Goal: Communication & Community: Answer question/provide support

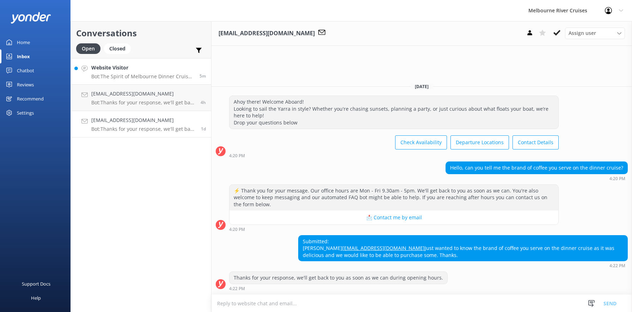
click at [111, 69] on h4 "Website Visitor" at bounding box center [142, 68] width 103 height 8
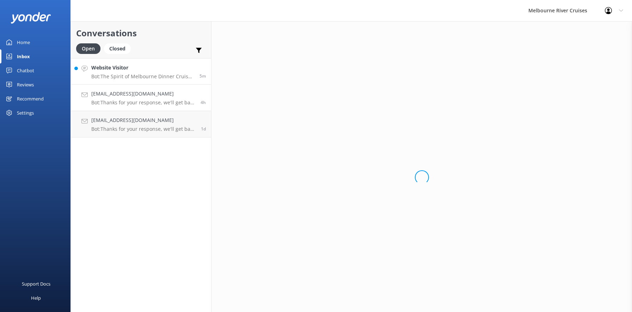
click at [134, 94] on h4 "[EMAIL_ADDRESS][DOMAIN_NAME]" at bounding box center [143, 94] width 104 height 8
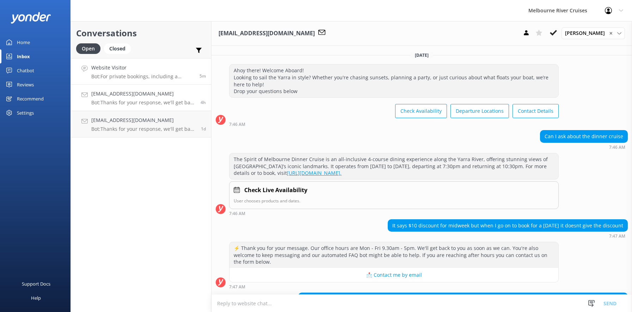
scroll to position [82, 0]
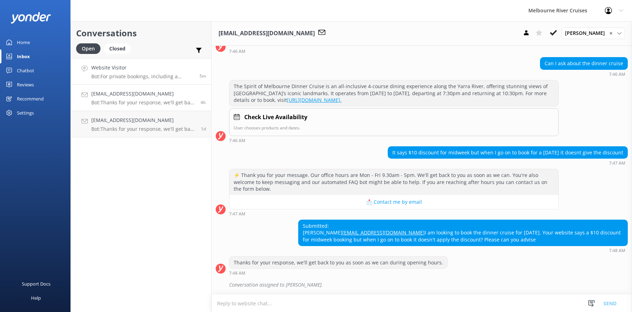
click at [121, 73] on div "Website Visitor Bot: For private bookings, including a dinner cruise for around…" at bounding box center [142, 71] width 103 height 15
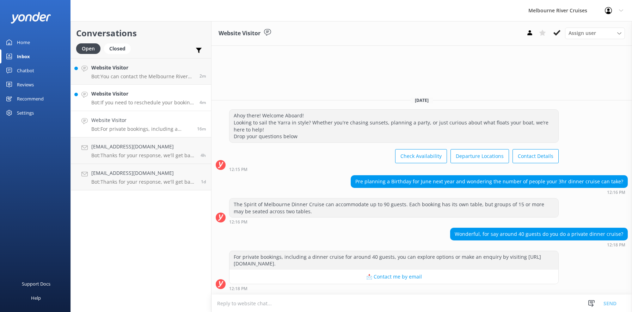
click at [129, 98] on h4 "Website Visitor" at bounding box center [142, 94] width 103 height 8
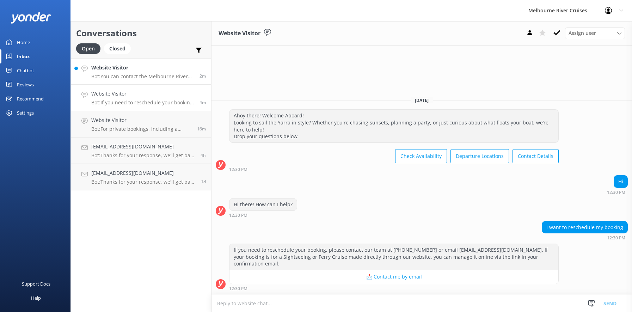
click at [124, 71] on h4 "Website Visitor" at bounding box center [142, 68] width 103 height 8
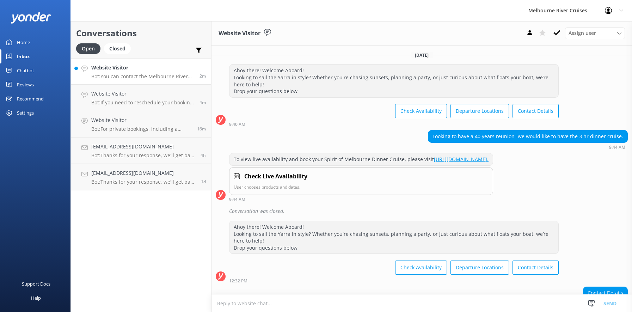
scroll to position [66, 0]
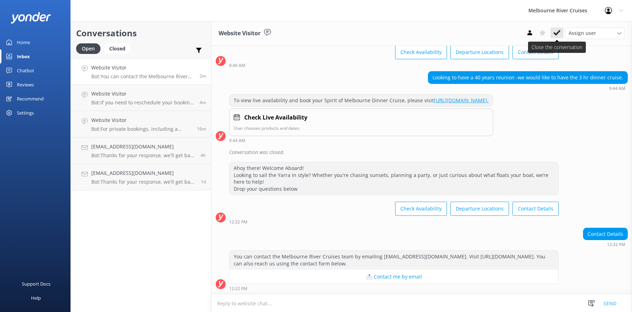
click at [555, 32] on icon at bounding box center [556, 32] width 7 height 7
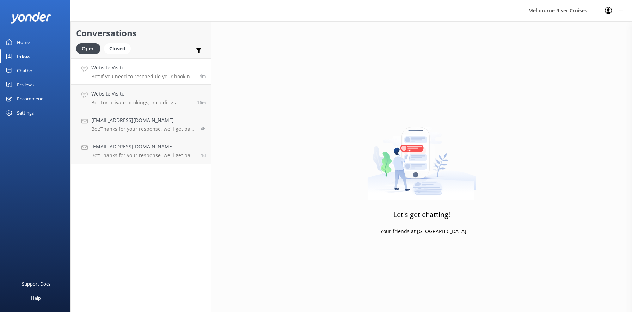
click at [117, 71] on h4 "Website Visitor" at bounding box center [142, 68] width 103 height 8
